Goal: Information Seeking & Learning: Learn about a topic

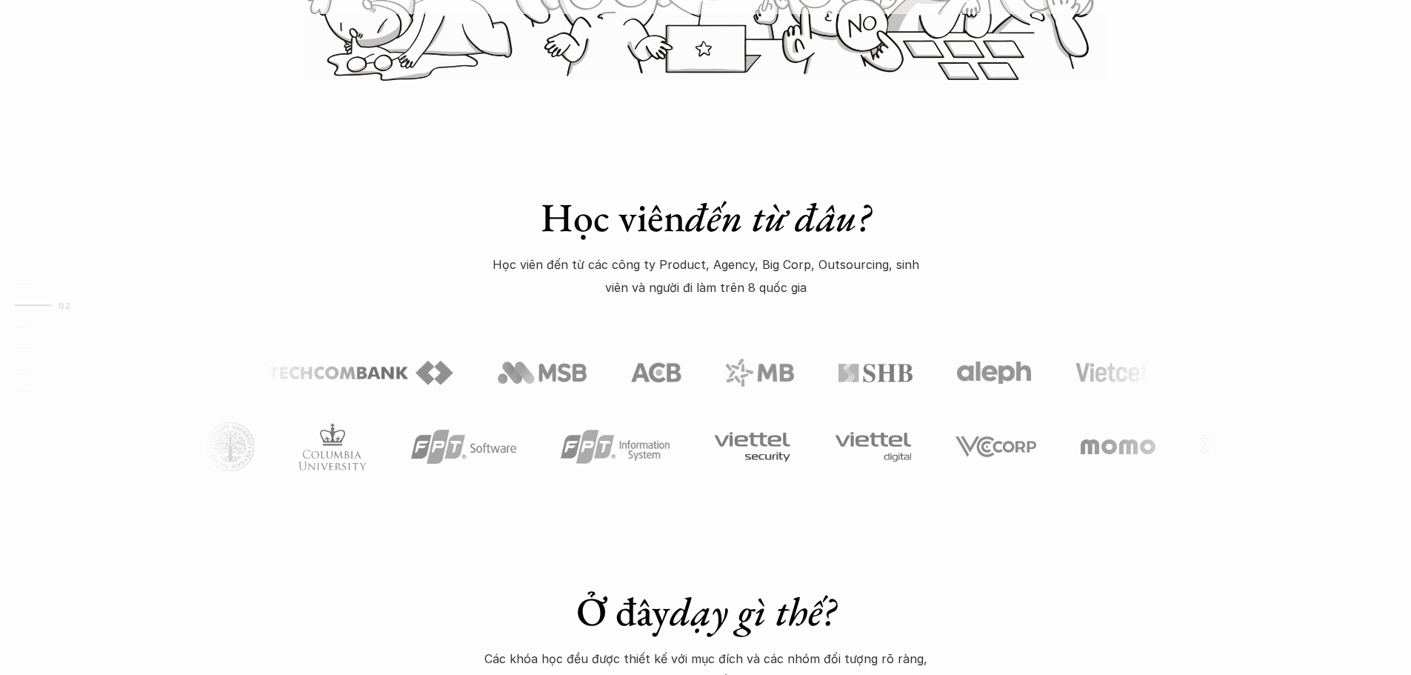
scroll to position [518, 0]
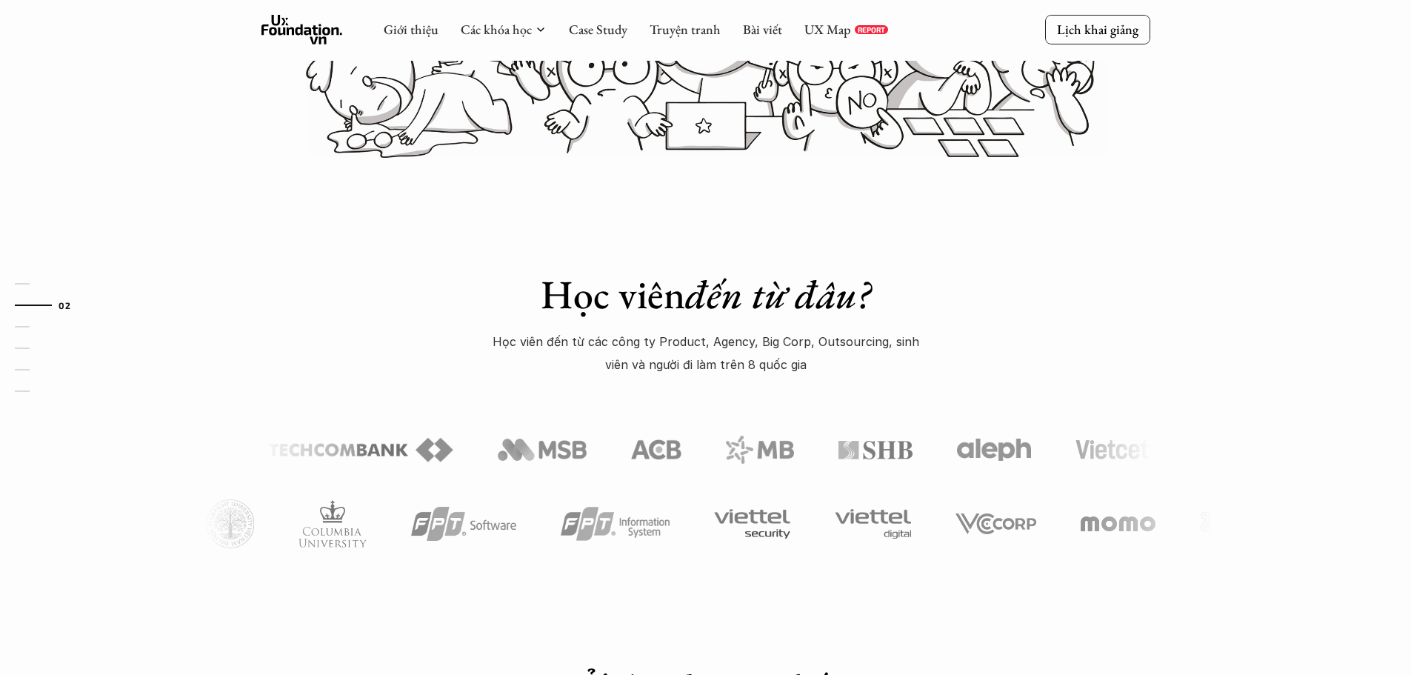
drag, startPoint x: 254, startPoint y: 190, endPoint x: 707, endPoint y: 174, distance: 453.5
click at [707, 174] on div "Học viên đến từ đâu? Học viên đến từ các công ty Product, Agency, Big Corp, Out…" at bounding box center [705, 382] width 1411 height 446
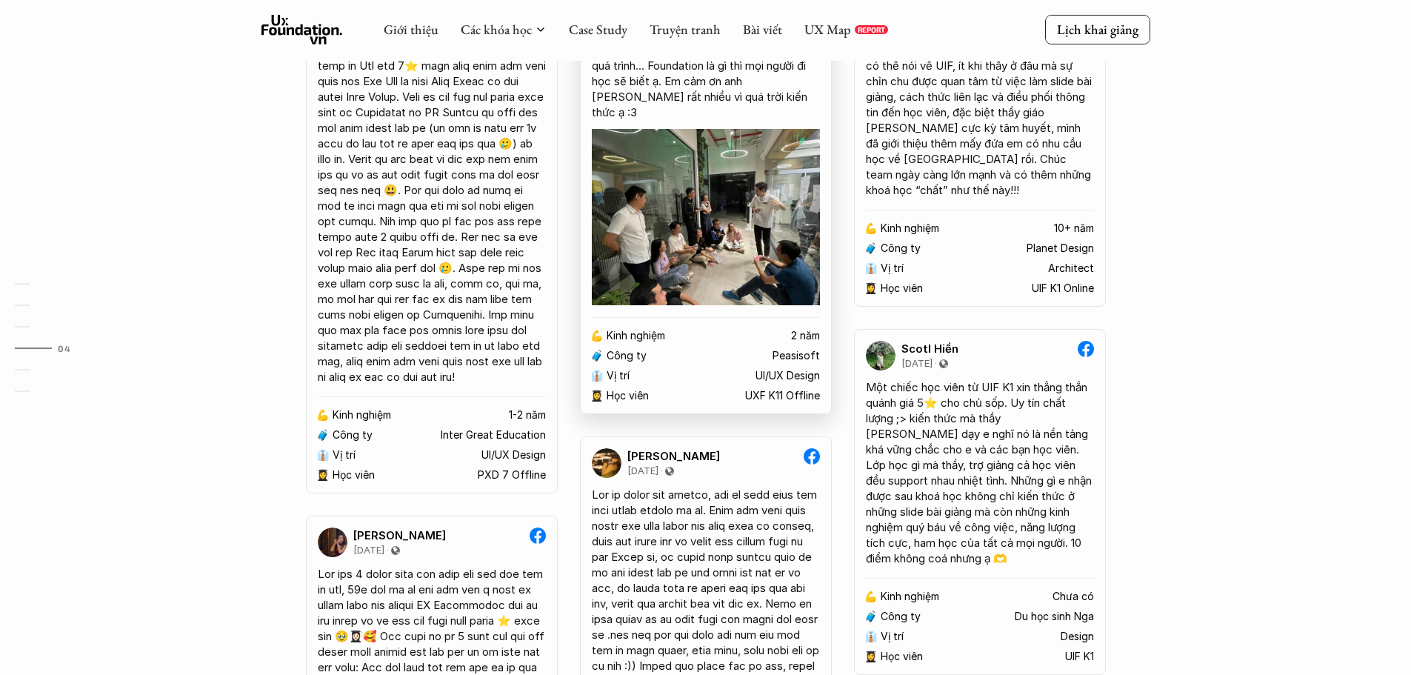
scroll to position [2888, 0]
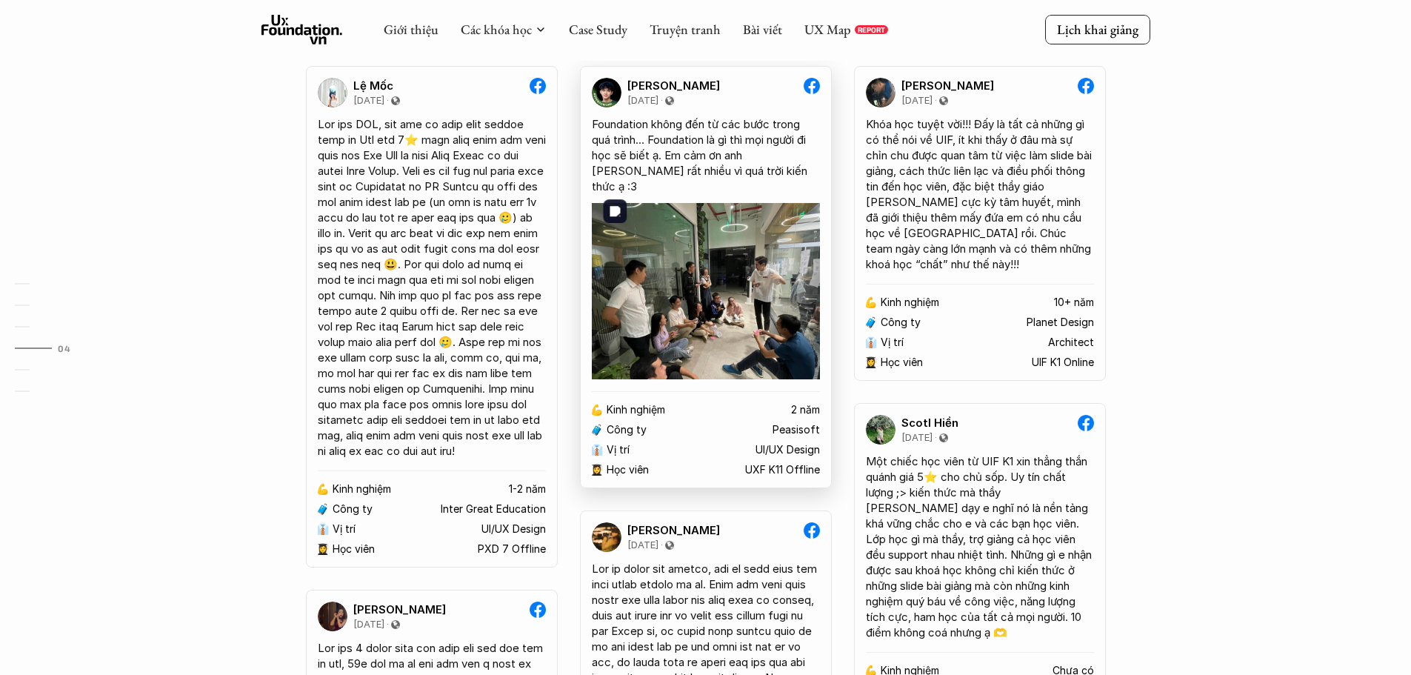
click at [707, 308] on img at bounding box center [706, 291] width 228 height 176
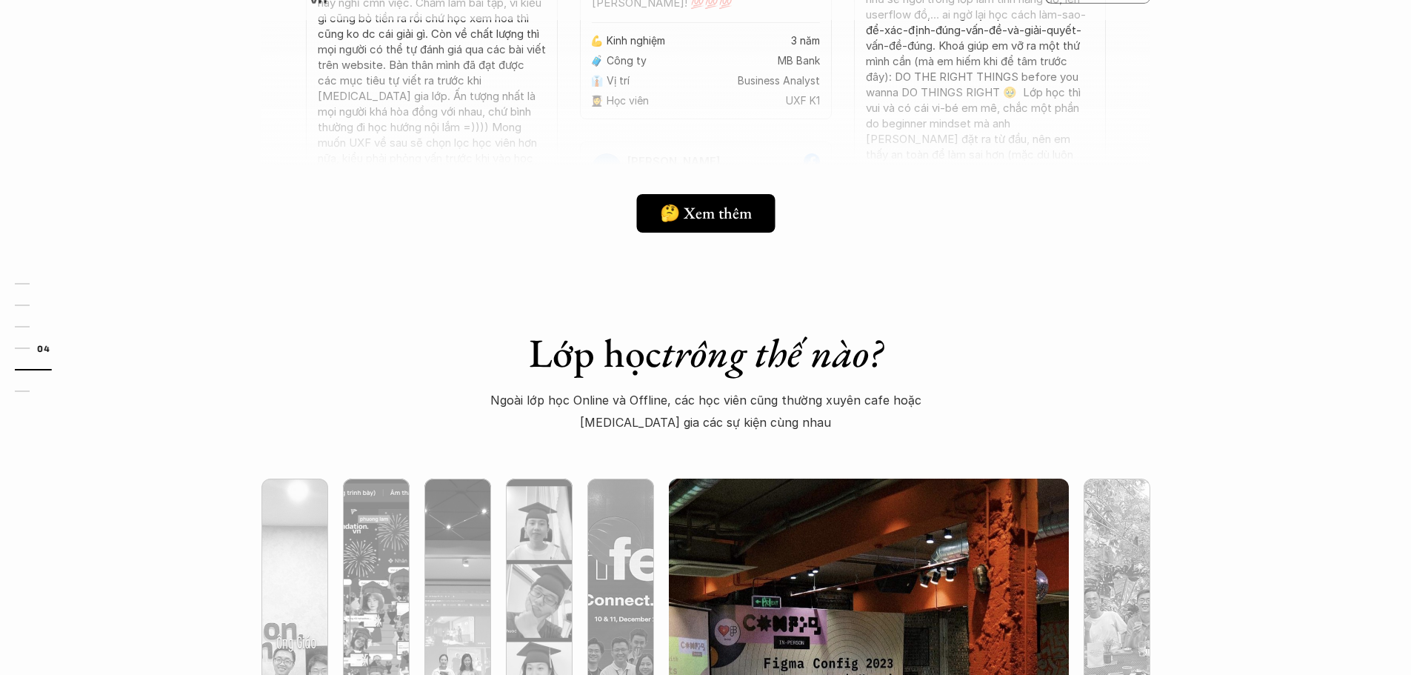
scroll to position [4221, 0]
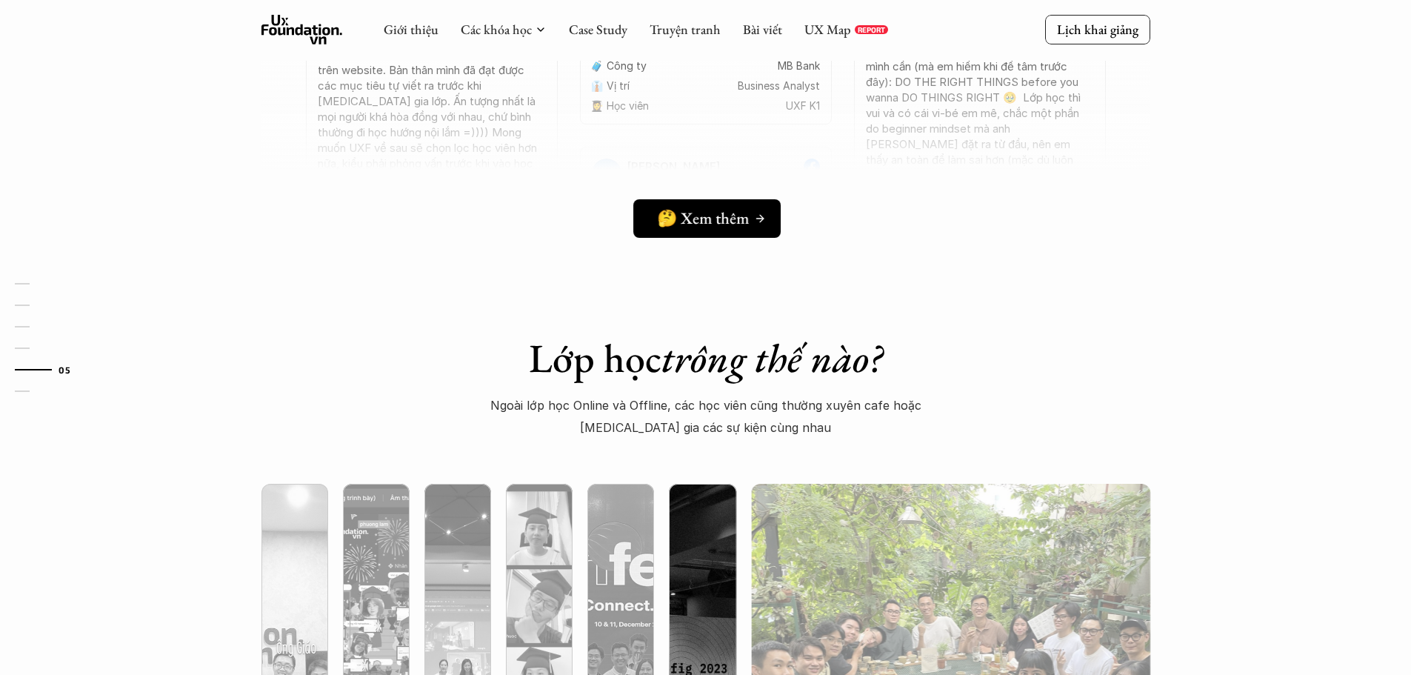
click at [701, 217] on h5 "🤔 Xem thêm" at bounding box center [703, 218] width 92 height 19
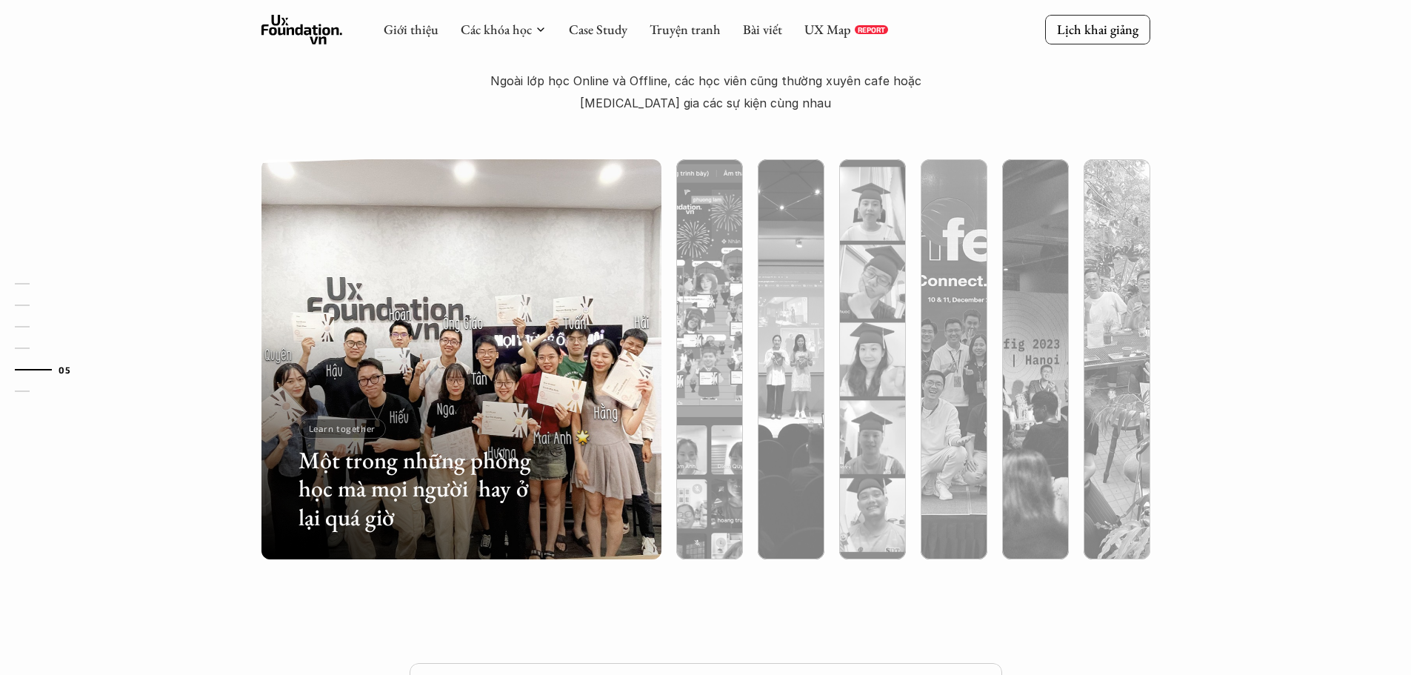
scroll to position [4592, 0]
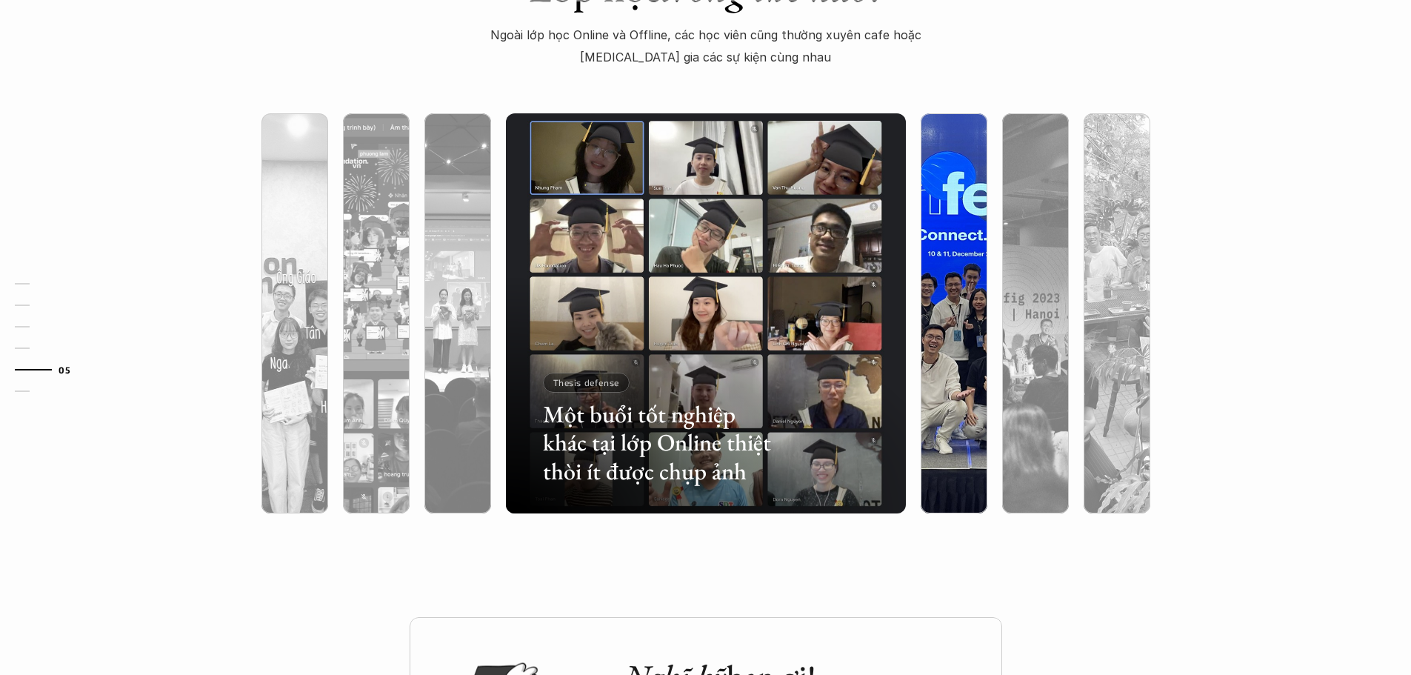
click at [938, 300] on div at bounding box center [954, 392] width 67 height 241
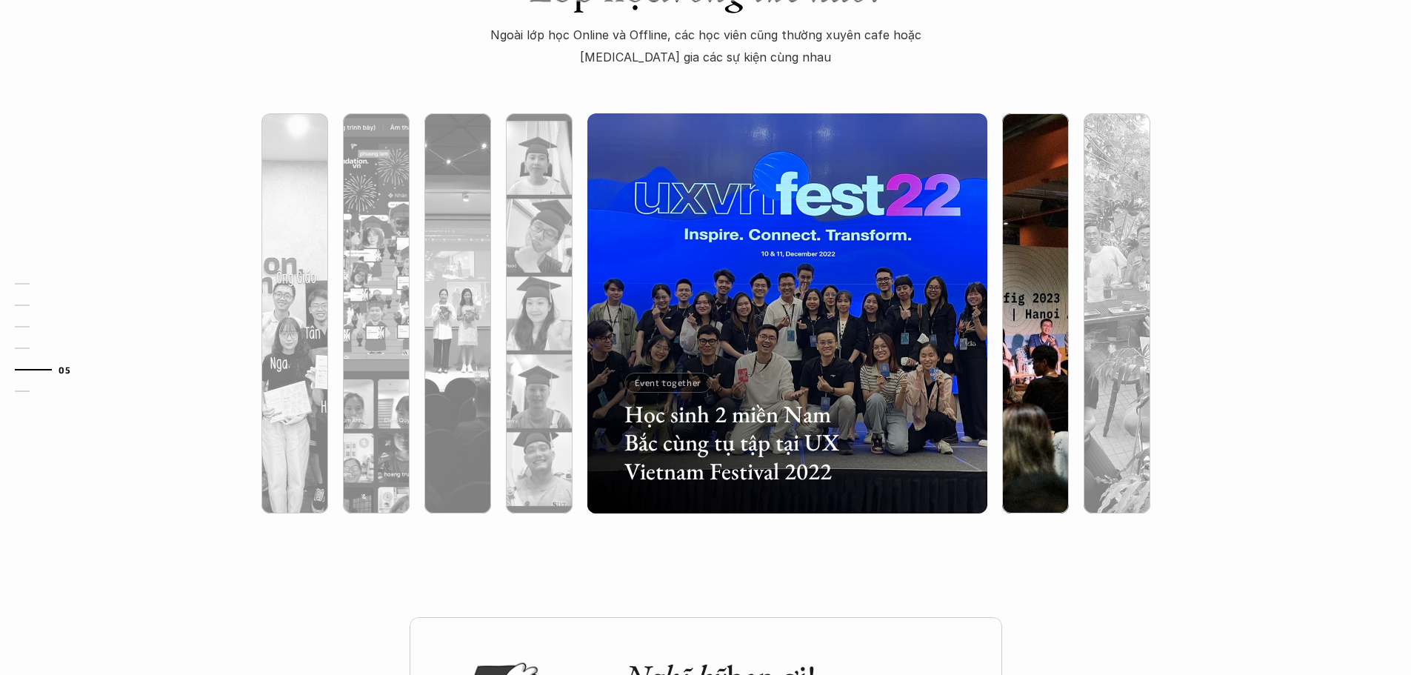
click at [1007, 280] on div at bounding box center [1035, 392] width 67 height 241
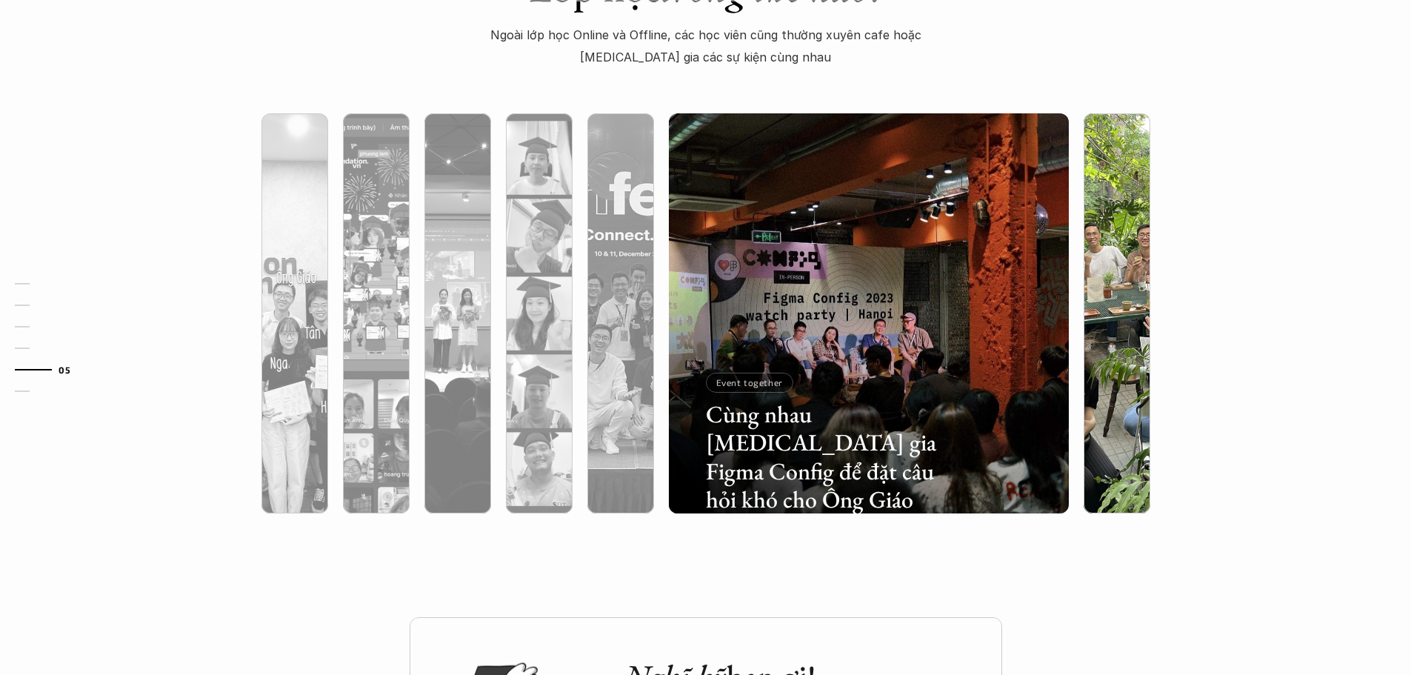
click at [1095, 245] on img at bounding box center [1116, 313] width 407 height 400
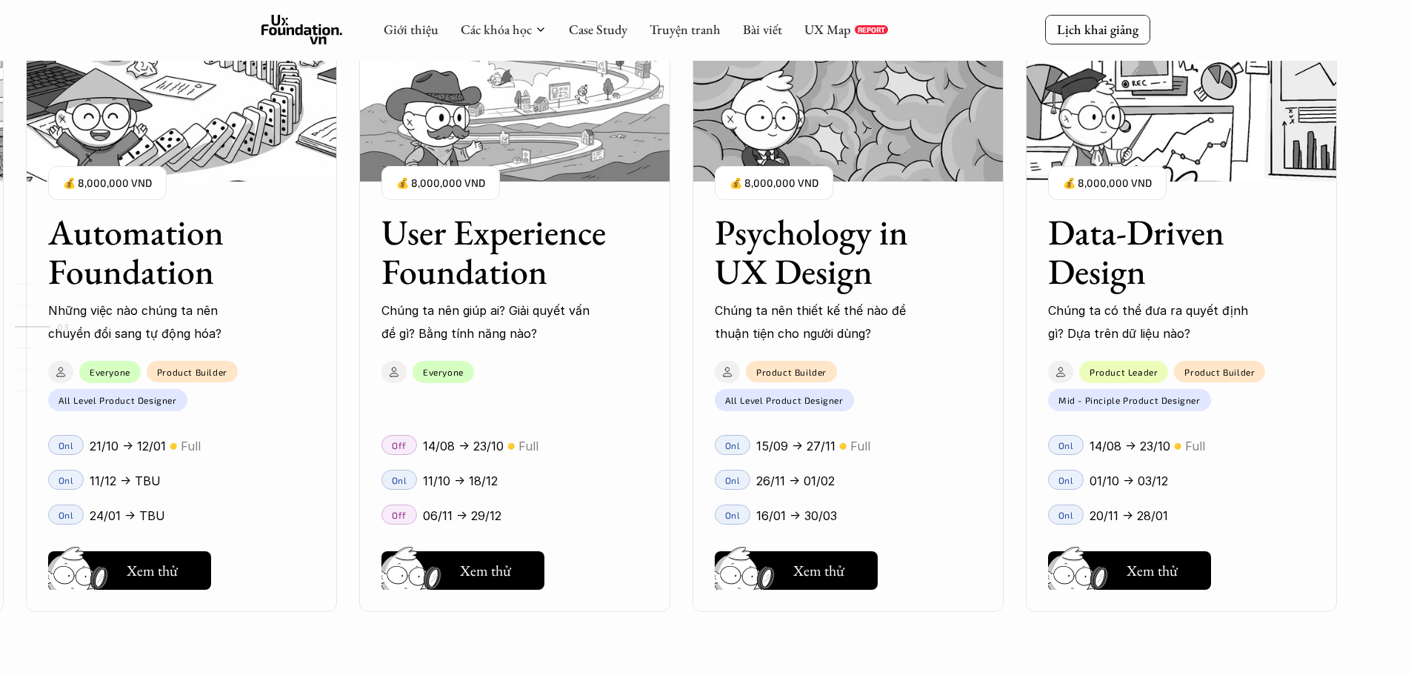
scroll to position [1929, 0]
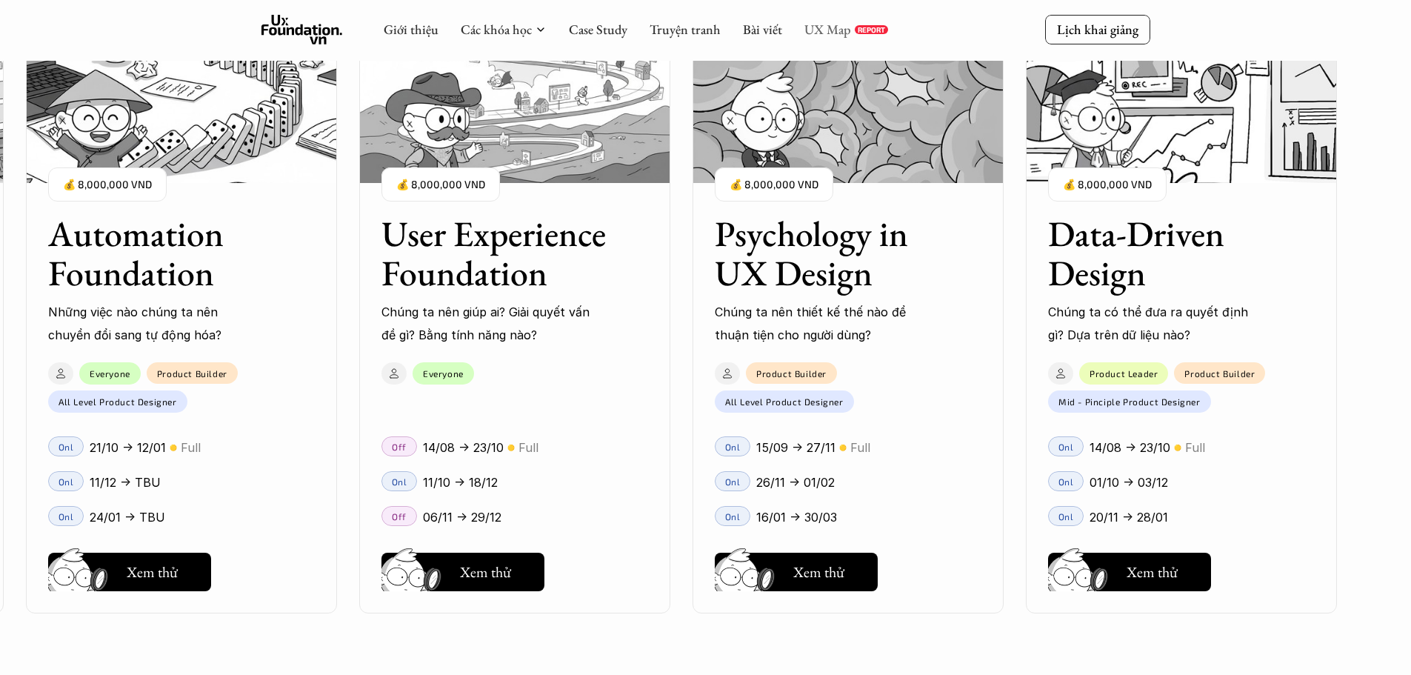
click at [830, 30] on link "UX Map" at bounding box center [827, 29] width 47 height 17
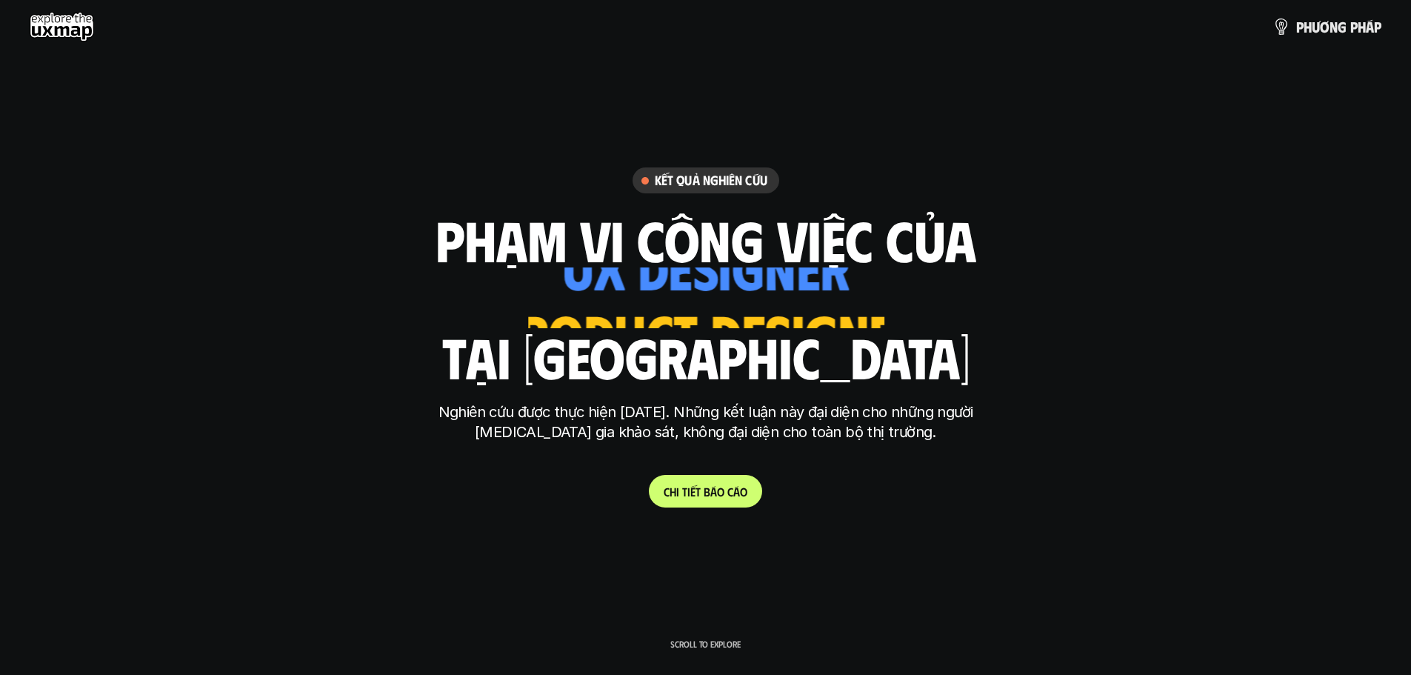
click at [58, 33] on use at bounding box center [62, 27] width 64 height 30
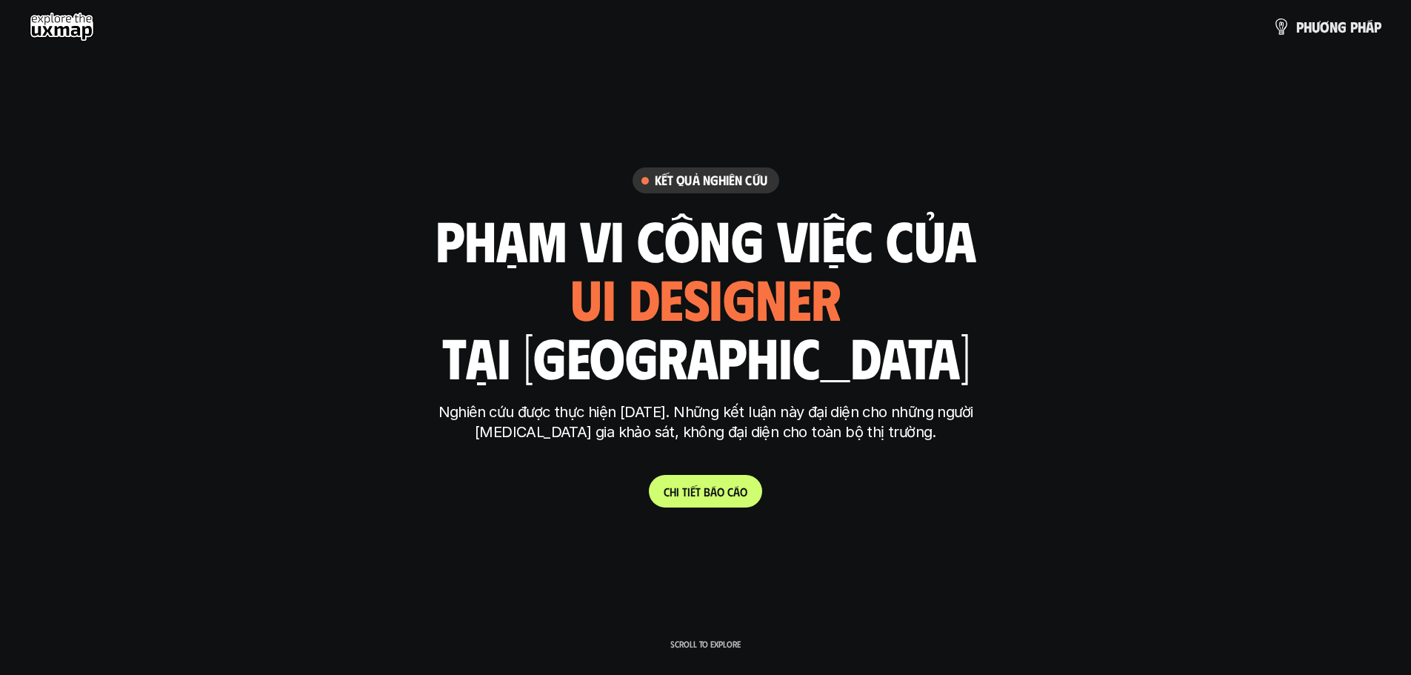
click at [70, 18] on use at bounding box center [62, 27] width 64 height 30
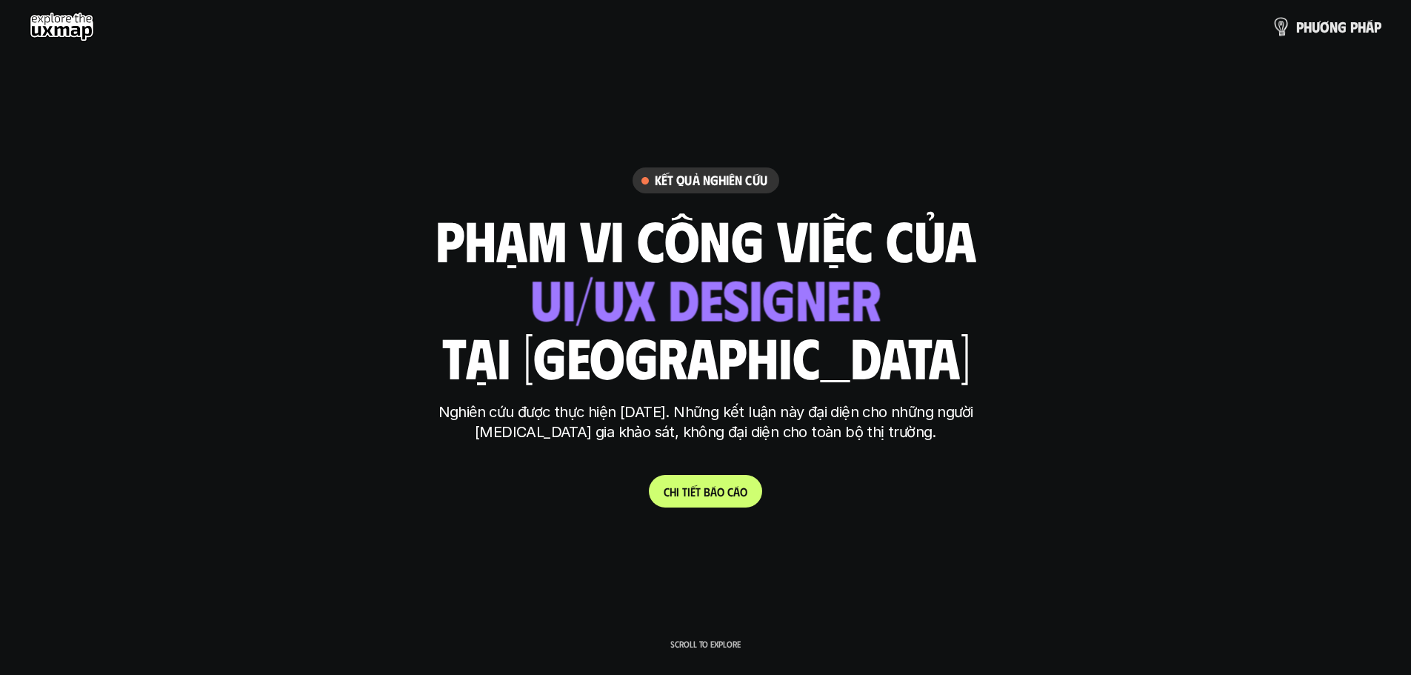
click at [1297, 19] on span "p" at bounding box center [1299, 27] width 7 height 16
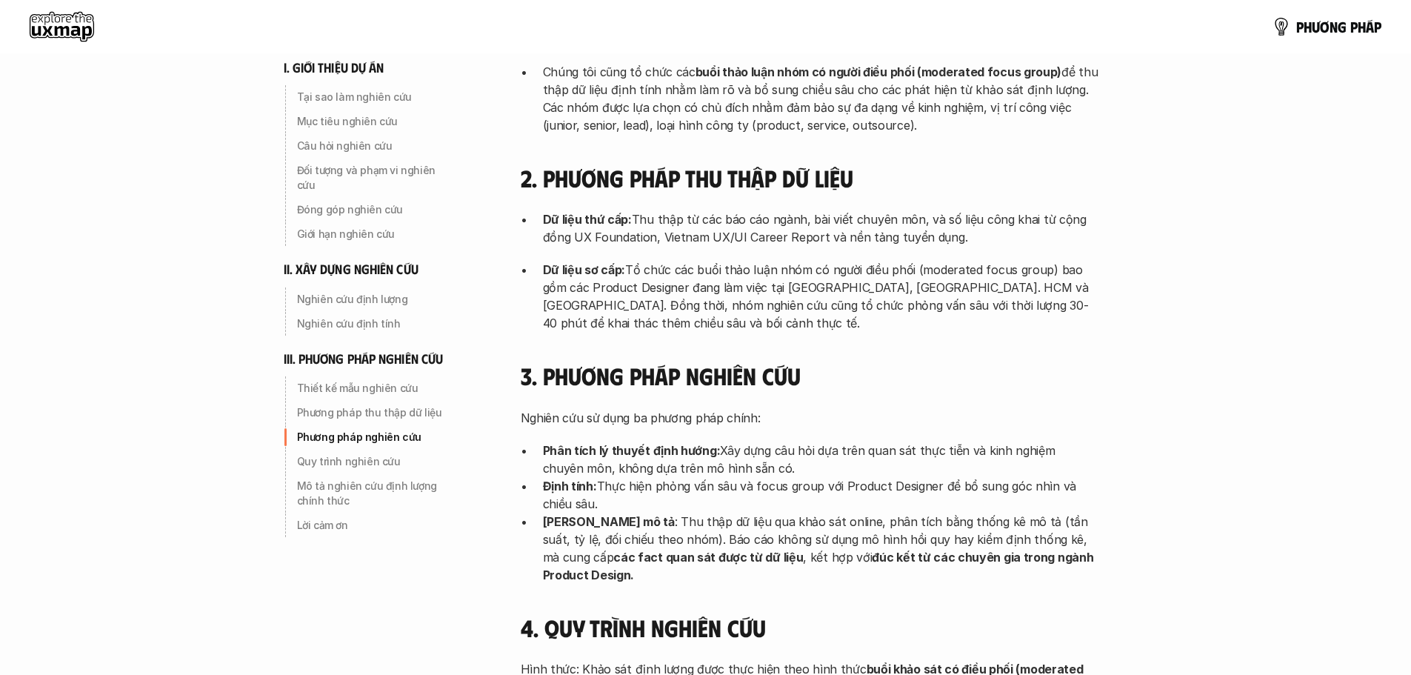
scroll to position [3777, 0]
